Goal: Transaction & Acquisition: Purchase product/service

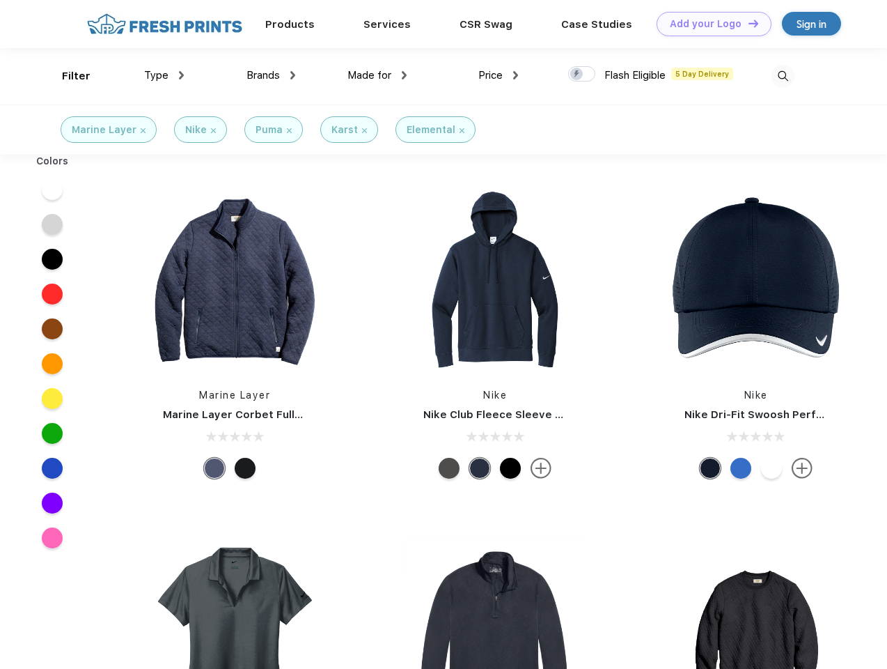
scroll to position [1, 0]
click at [709, 24] on link "Add your Logo Design Tool" at bounding box center [714, 24] width 115 height 24
click at [0, 0] on div "Design Tool" at bounding box center [0, 0] width 0 height 0
click at [747, 23] on link "Add your Logo Design Tool" at bounding box center [714, 24] width 115 height 24
click at [67, 76] on div "Filter" at bounding box center [76, 76] width 29 height 16
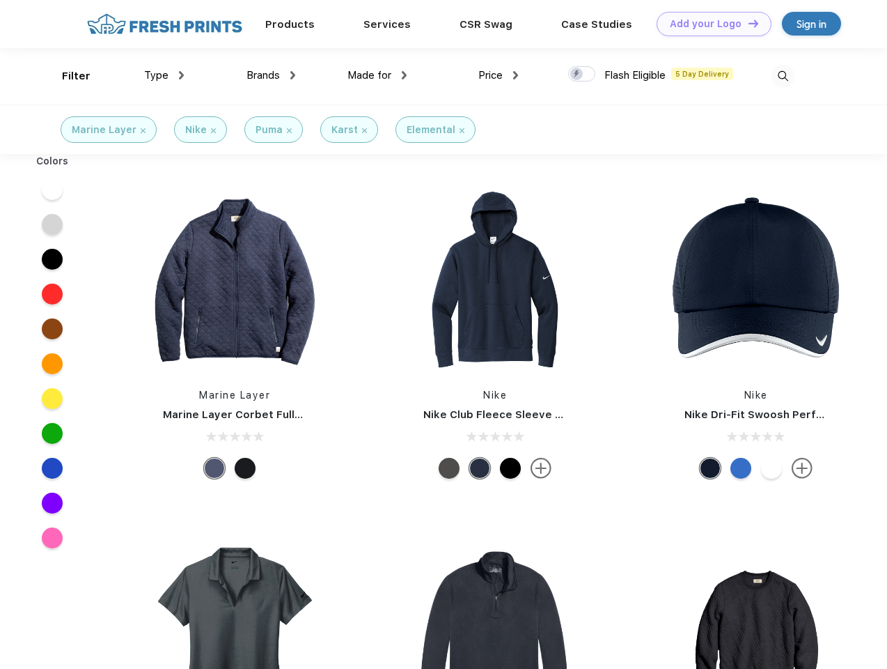
click at [164, 75] on span "Type" at bounding box center [156, 75] width 24 height 13
click at [271, 75] on span "Brands" at bounding box center [263, 75] width 33 height 13
click at [378, 75] on span "Made for" at bounding box center [370, 75] width 44 height 13
click at [499, 75] on span "Price" at bounding box center [491, 75] width 24 height 13
click at [582, 75] on div at bounding box center [581, 73] width 27 height 15
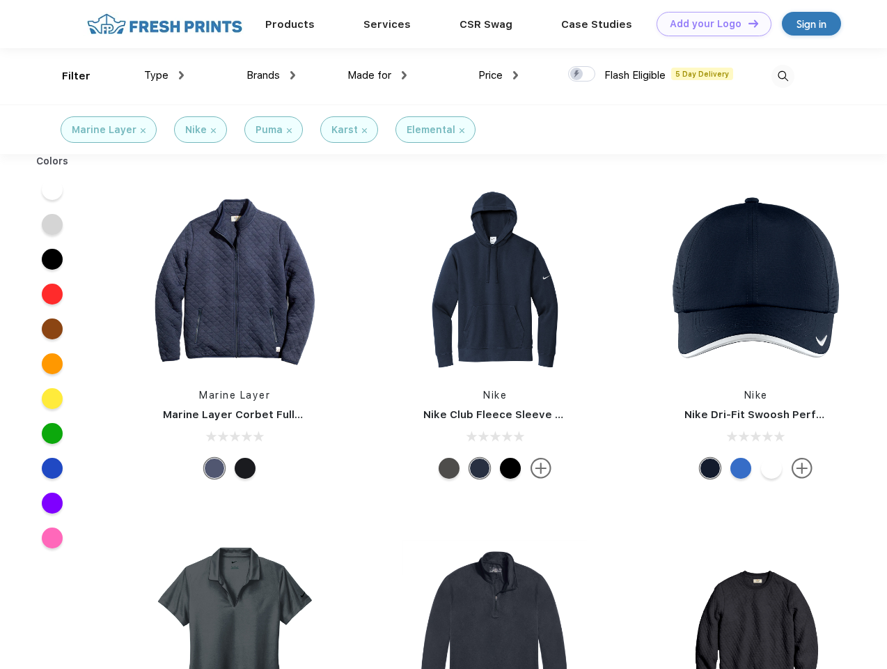
click at [577, 75] on input "checkbox" at bounding box center [572, 69] width 9 height 9
click at [783, 76] on img at bounding box center [783, 76] width 23 height 23
